Goal: Find specific page/section: Find specific page/section

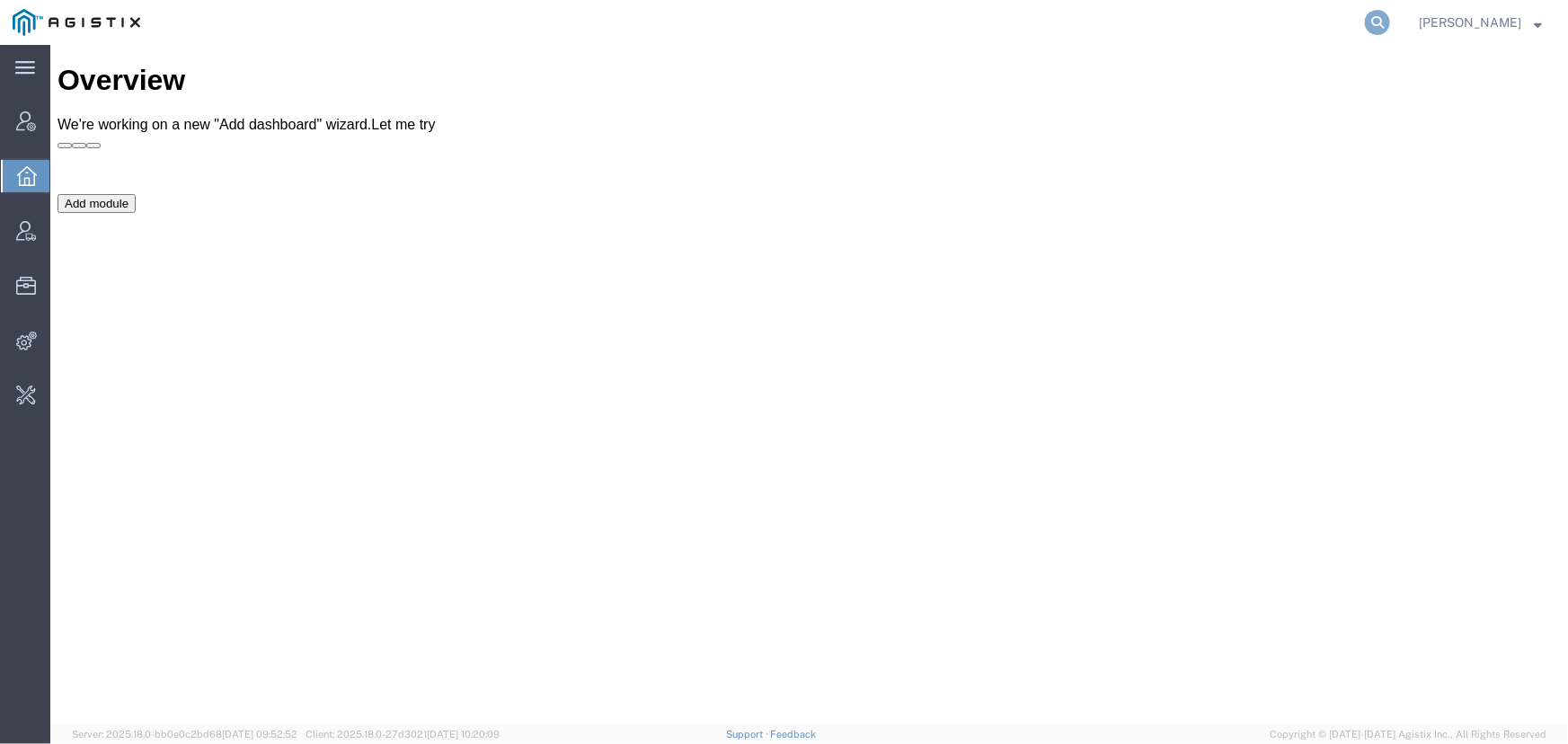
click at [1377, 20] on icon at bounding box center [1377, 22] width 25 height 25
click at [982, 28] on input "[EMAIL_ADDRESS][PERSON_NAME][DOMAIN_NAME]" at bounding box center [1091, 22] width 546 height 43
drag, startPoint x: 982, startPoint y: 28, endPoint x: 716, endPoint y: 27, distance: 266.0
click at [716, 27] on div "[EMAIL_ADDRESS][PERSON_NAME][DOMAIN_NAME]" at bounding box center [772, 22] width 1240 height 45
type input "fedex express"
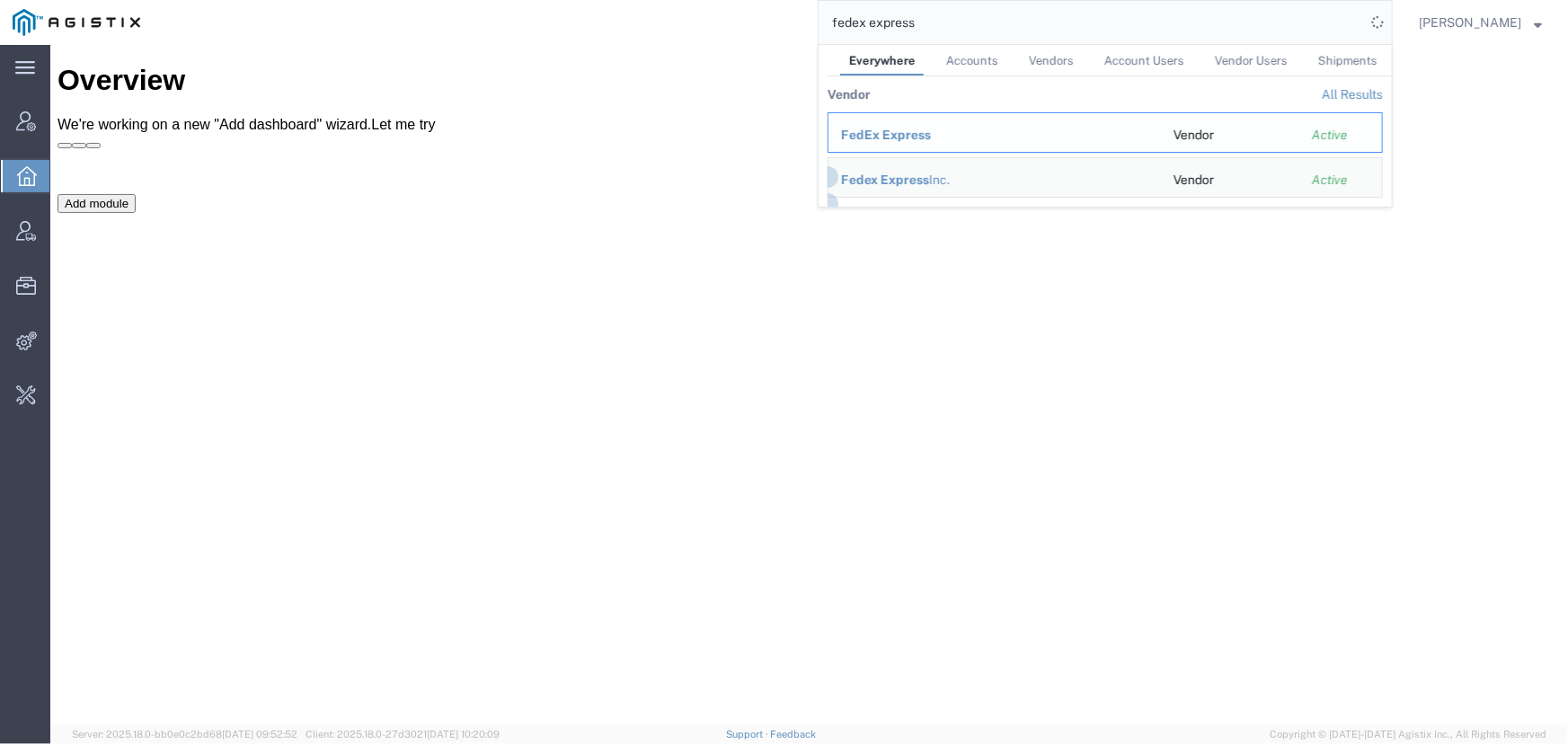
click at [893, 135] on span "FedEx Express" at bounding box center [886, 135] width 90 height 15
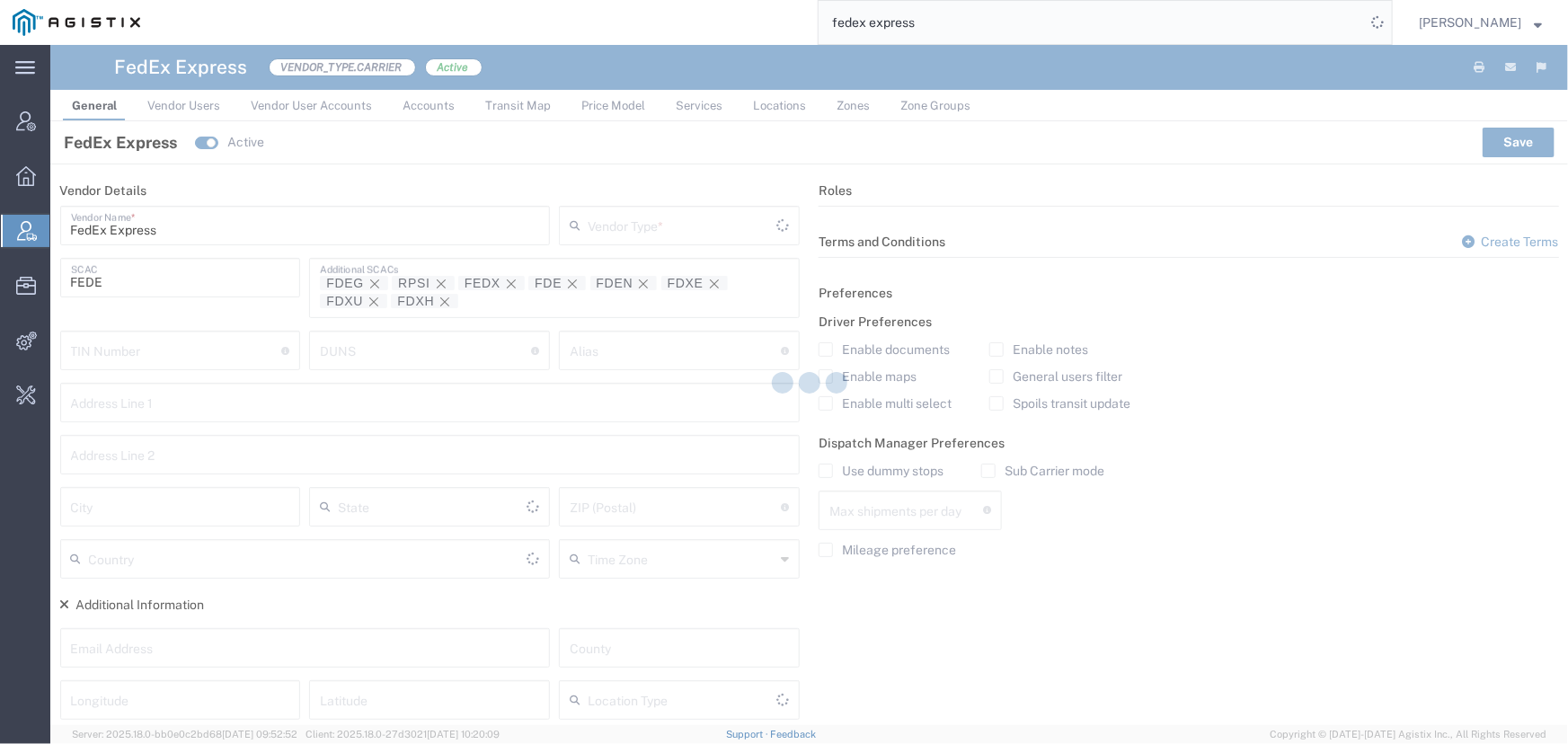
type input "Carrier"
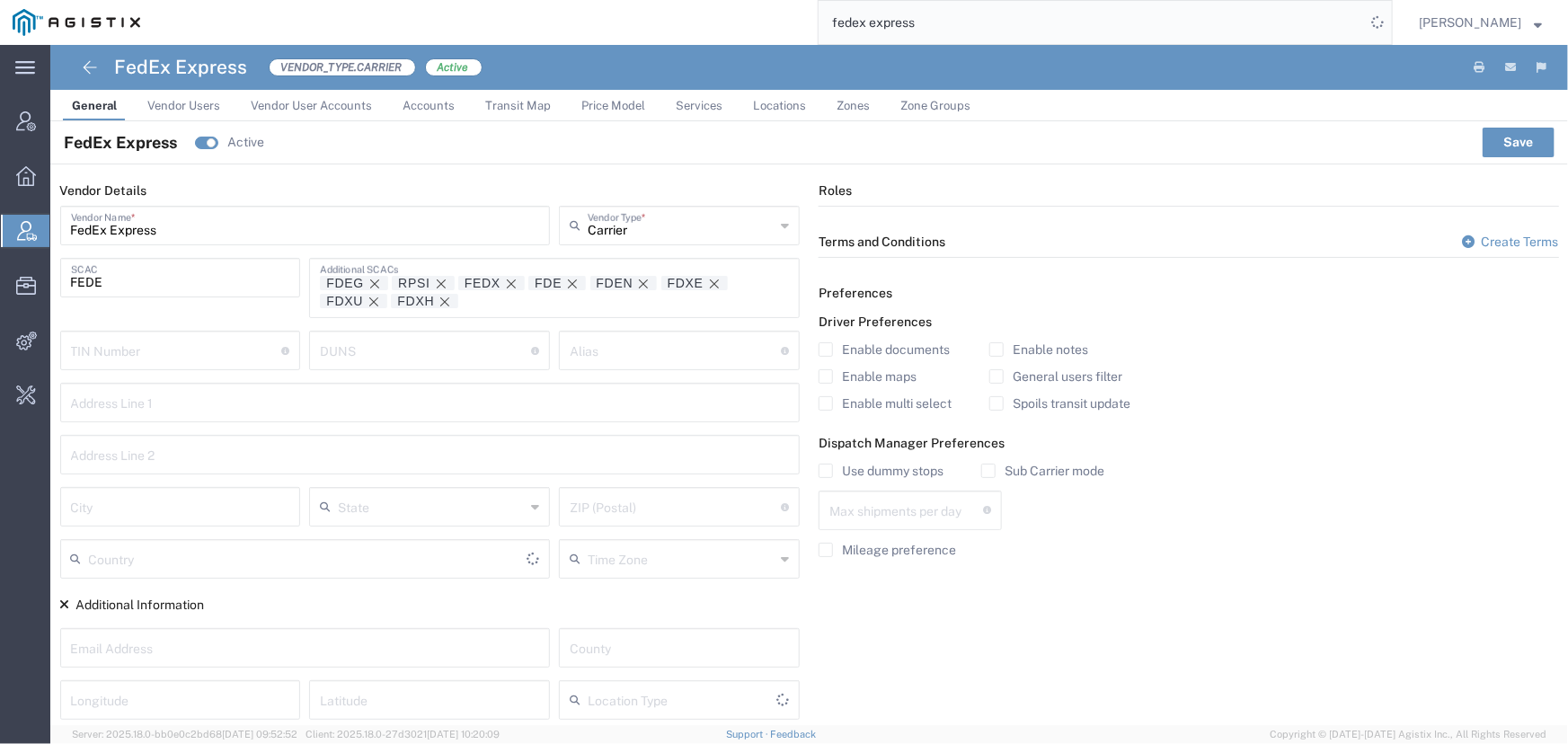
type input "[GEOGRAPHIC_DATA]"
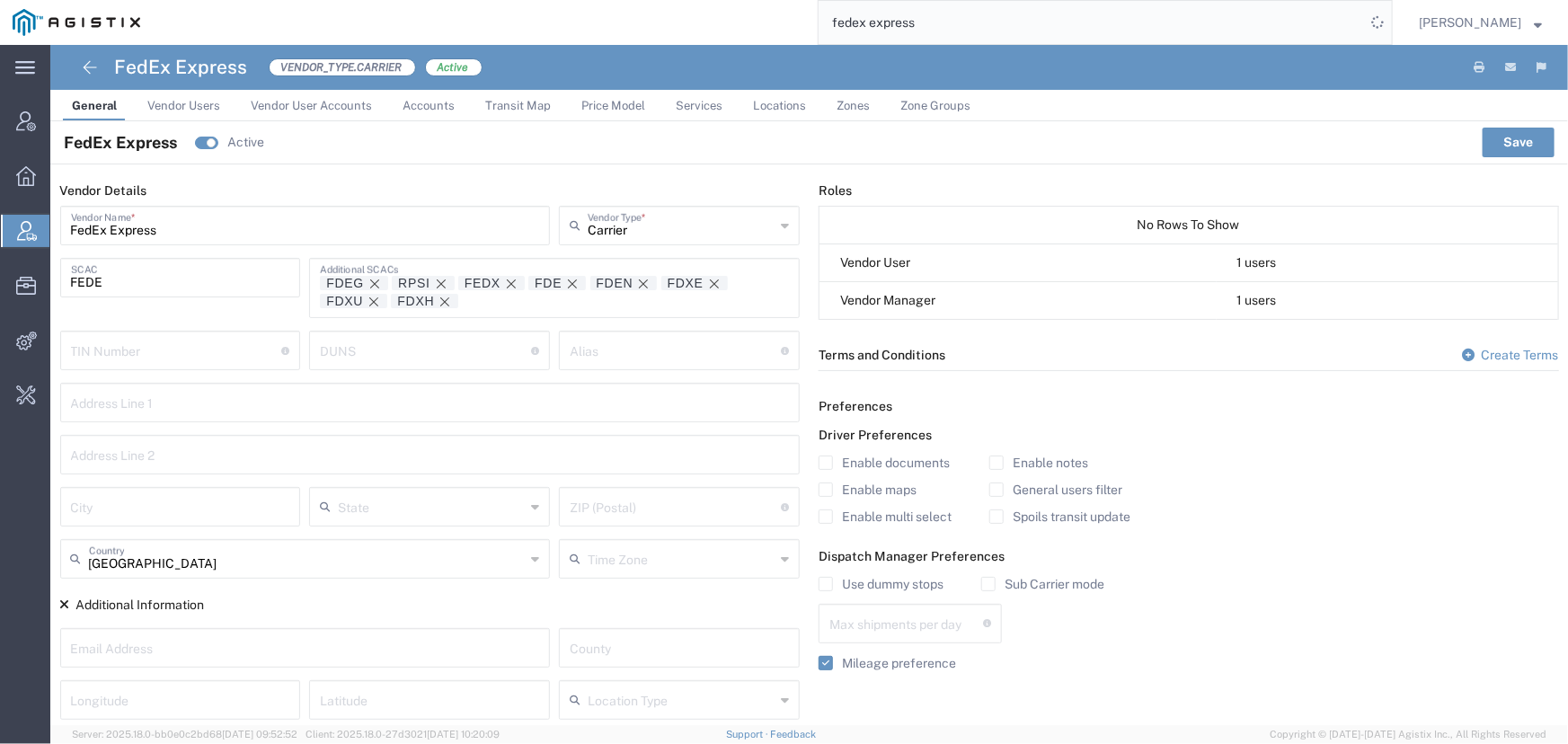
click at [523, 109] on span "Transit Map" at bounding box center [517, 106] width 65 height 14
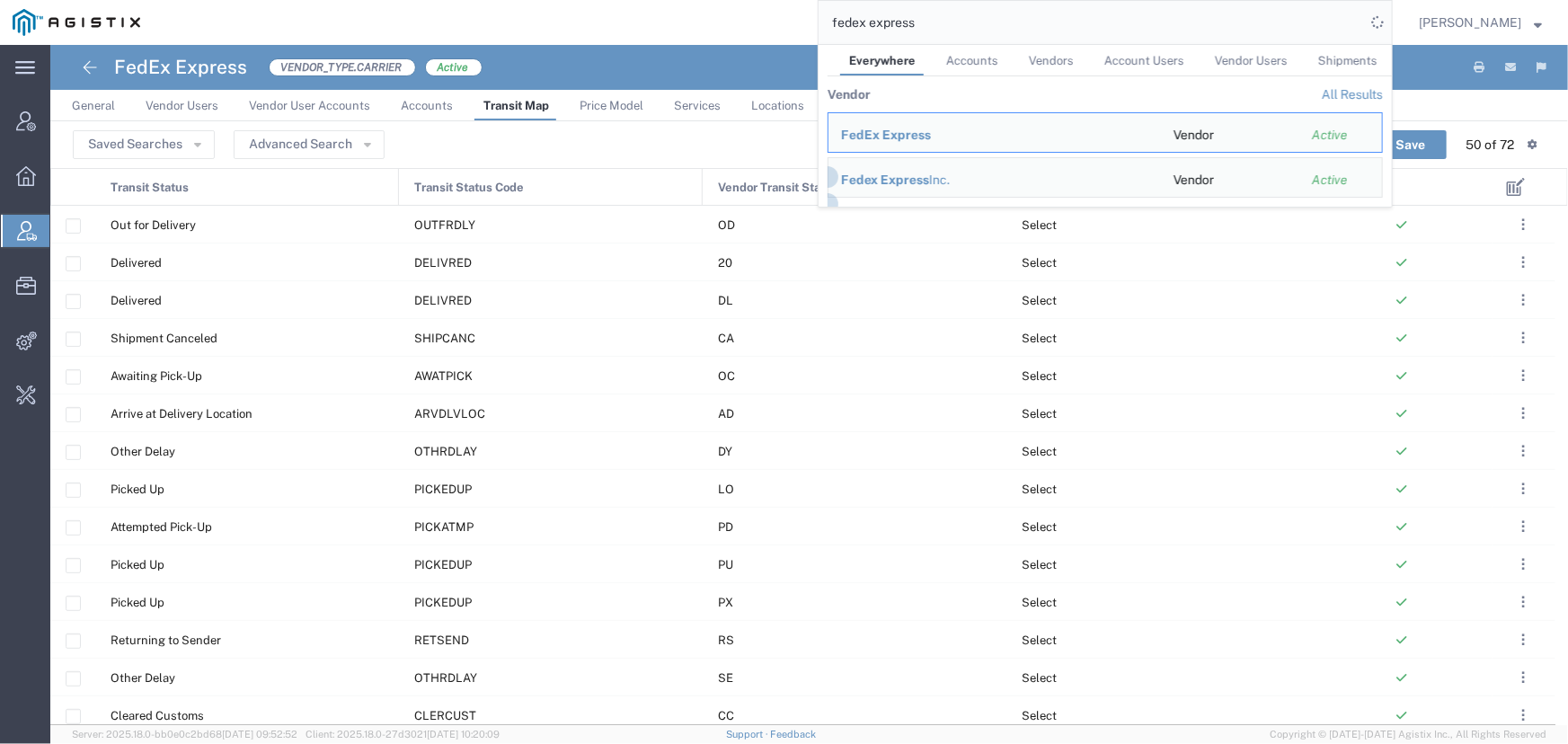
click at [937, 31] on input "fedex express" at bounding box center [1091, 22] width 546 height 43
drag, startPoint x: 938, startPoint y: 25, endPoint x: 654, endPoint y: 13, distance: 284.3
click at [654, 13] on div "fedex express Everywhere Accounts Vendors Account Users Vendor Users Shipments …" at bounding box center [772, 22] width 1240 height 45
